Goal: Task Accomplishment & Management: Manage account settings

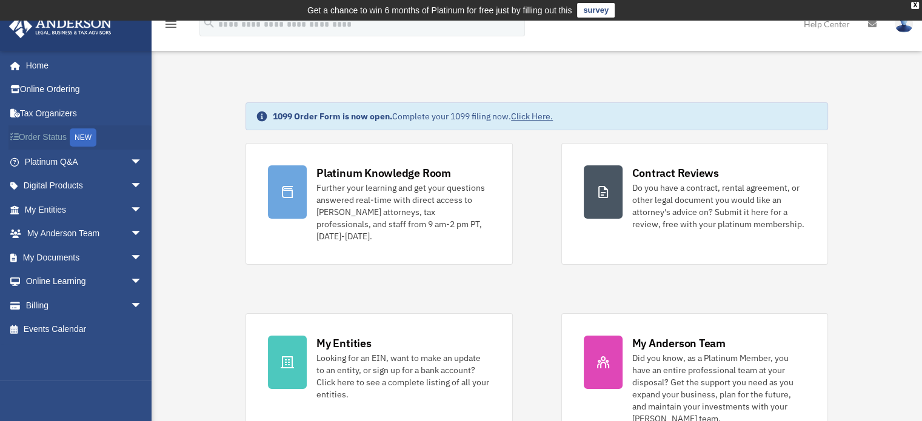
click at [86, 135] on div "NEW" at bounding box center [83, 138] width 27 height 18
click at [905, 26] on img at bounding box center [904, 24] width 18 height 18
click at [39, 310] on link "Billing arrow_drop_down" at bounding box center [84, 305] width 152 height 24
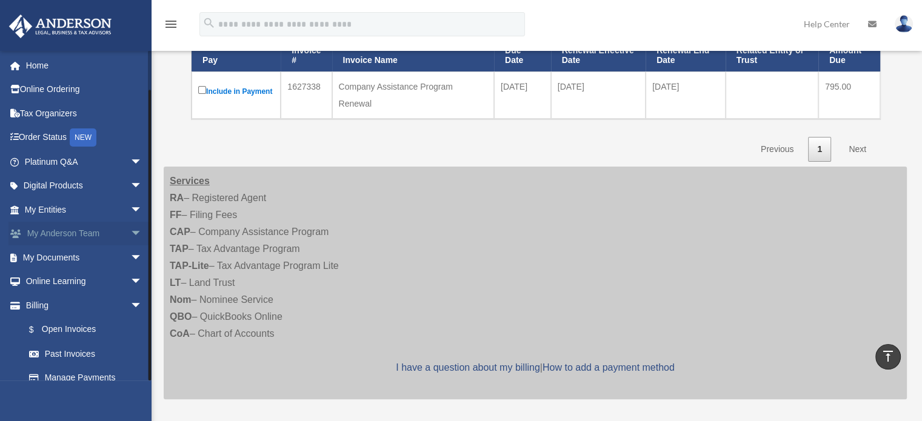
scroll to position [36, 0]
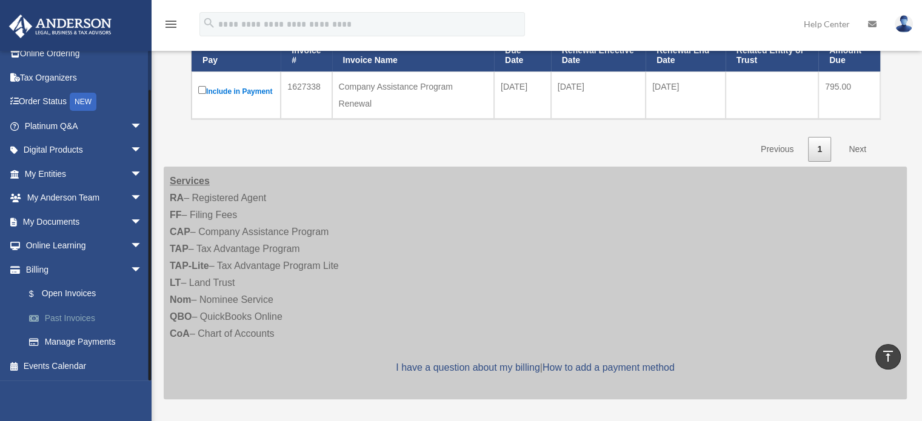
click at [69, 316] on link "Past Invoices" at bounding box center [89, 318] width 144 height 24
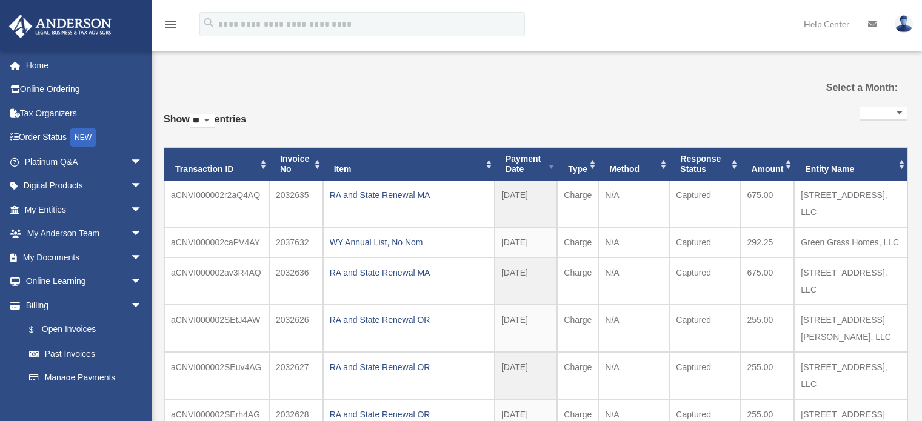
select select
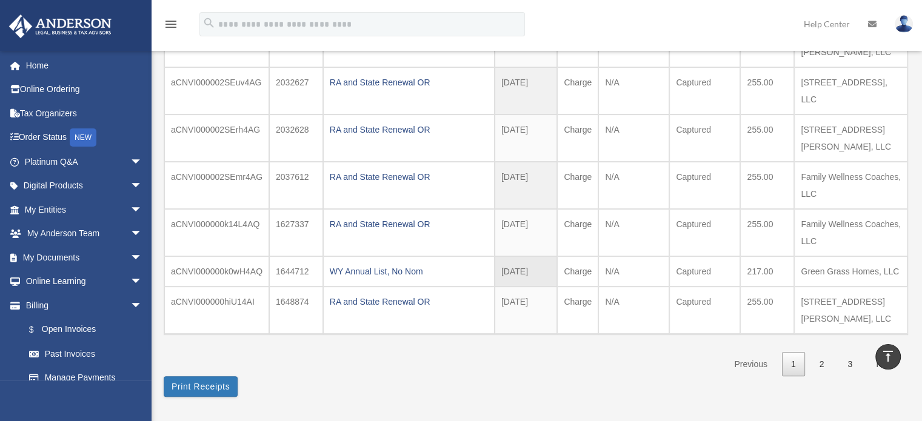
scroll to position [310, 0]
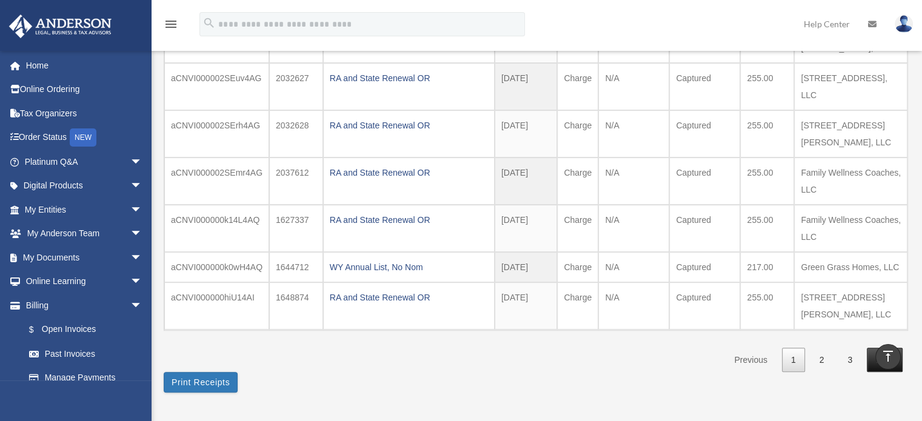
click at [883, 348] on link "Next" at bounding box center [885, 360] width 36 height 25
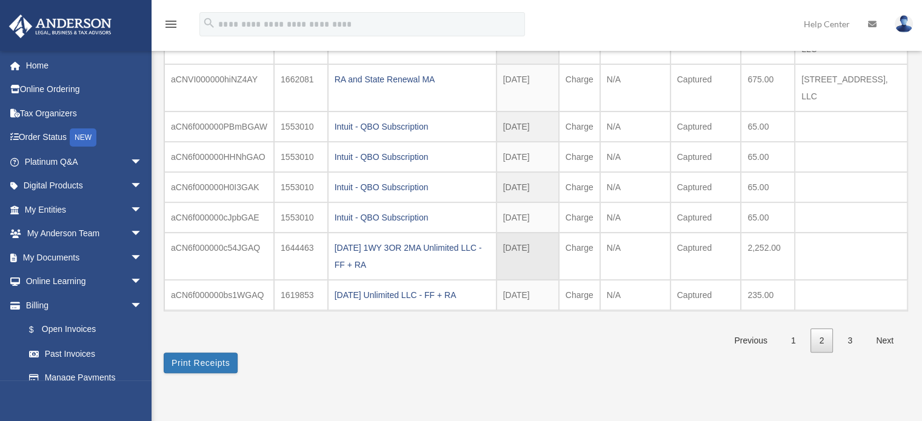
scroll to position [279, 0]
click at [798, 337] on link "1" at bounding box center [793, 340] width 23 height 25
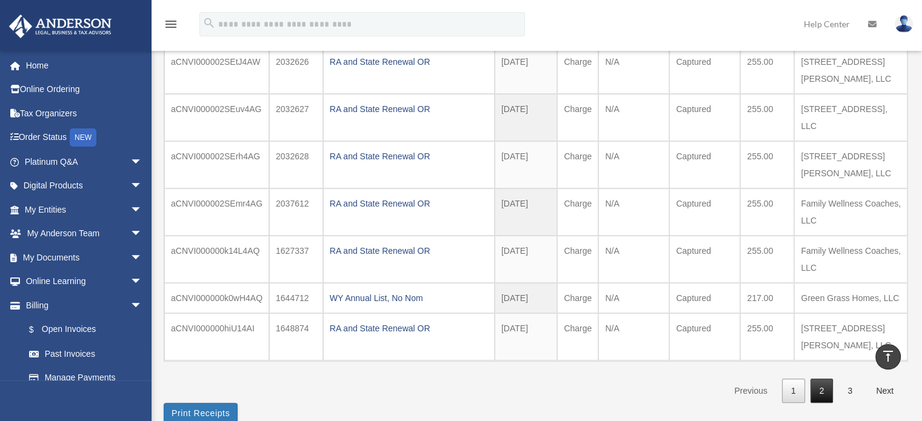
click at [820, 379] on link "2" at bounding box center [822, 391] width 23 height 25
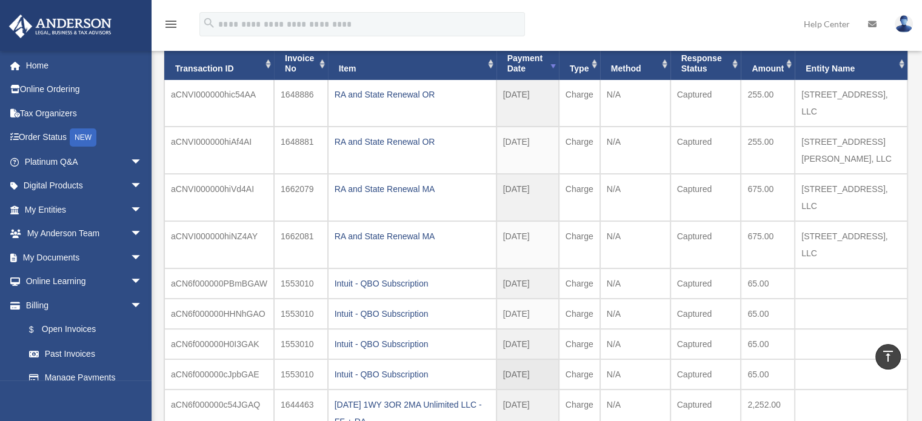
scroll to position [121, 0]
